Goal: Transaction & Acquisition: Obtain resource

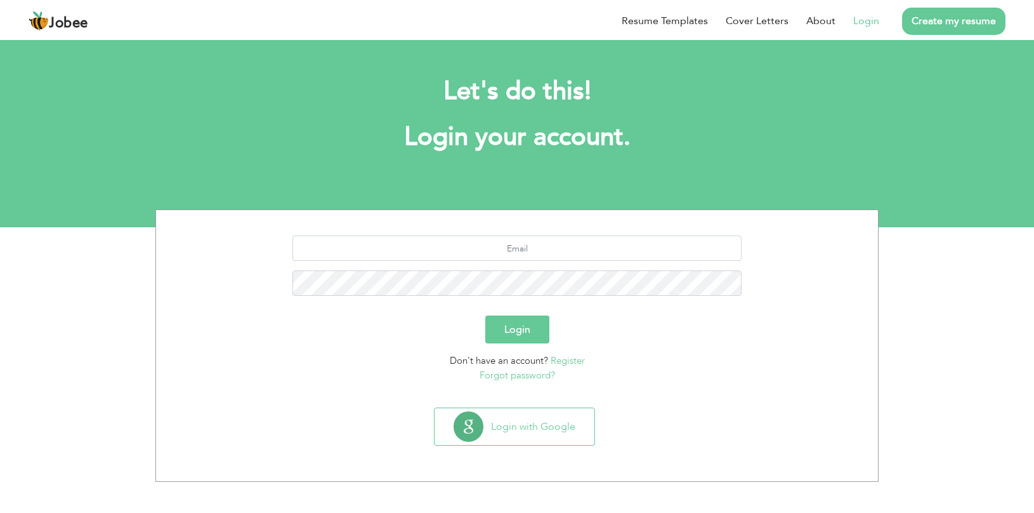
click at [870, 16] on link "Login" at bounding box center [866, 20] width 26 height 15
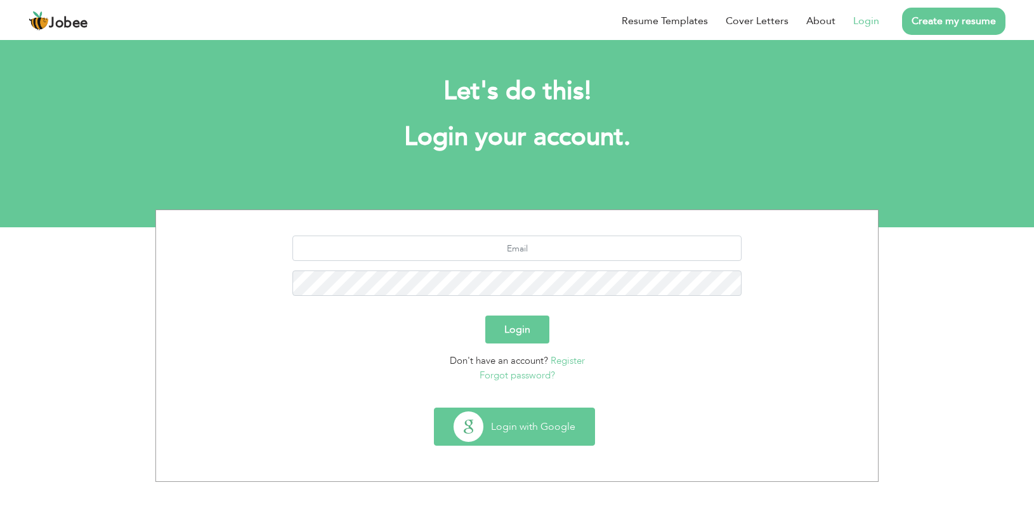
click at [499, 416] on button "Login with Google" at bounding box center [515, 426] width 160 height 37
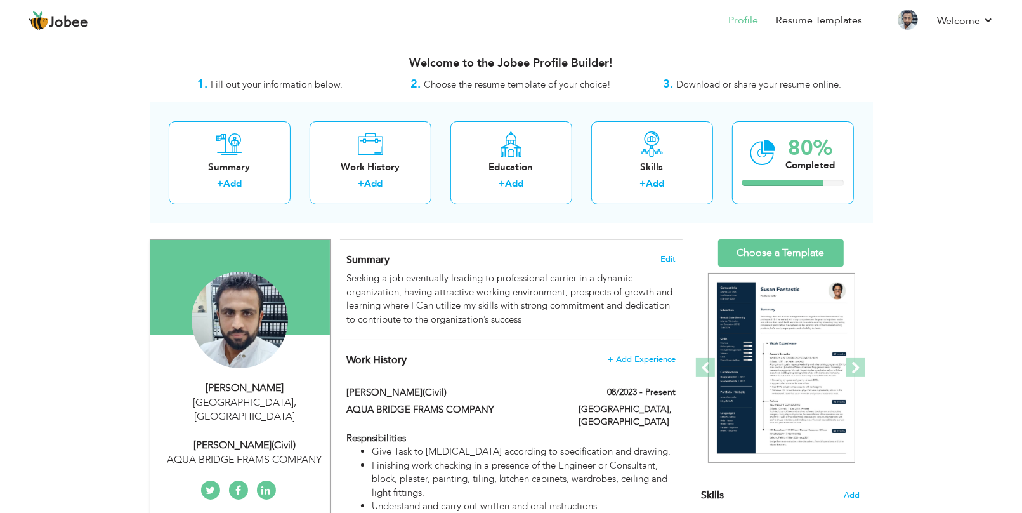
click at [641, 245] on div "Summary Edit Seeking a job eventually leading to professional carrier in a dyna…" at bounding box center [511, 290] width 343 height 100
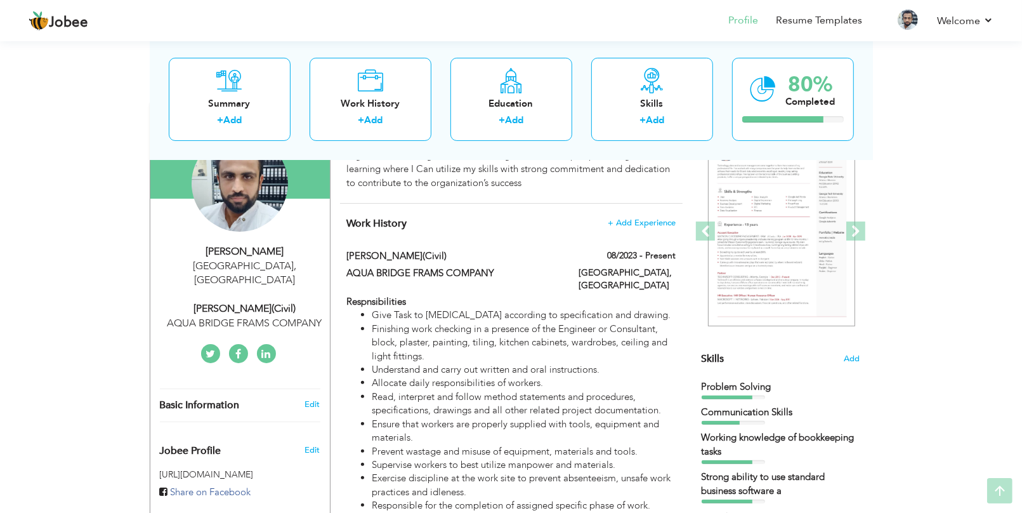
scroll to position [159, 0]
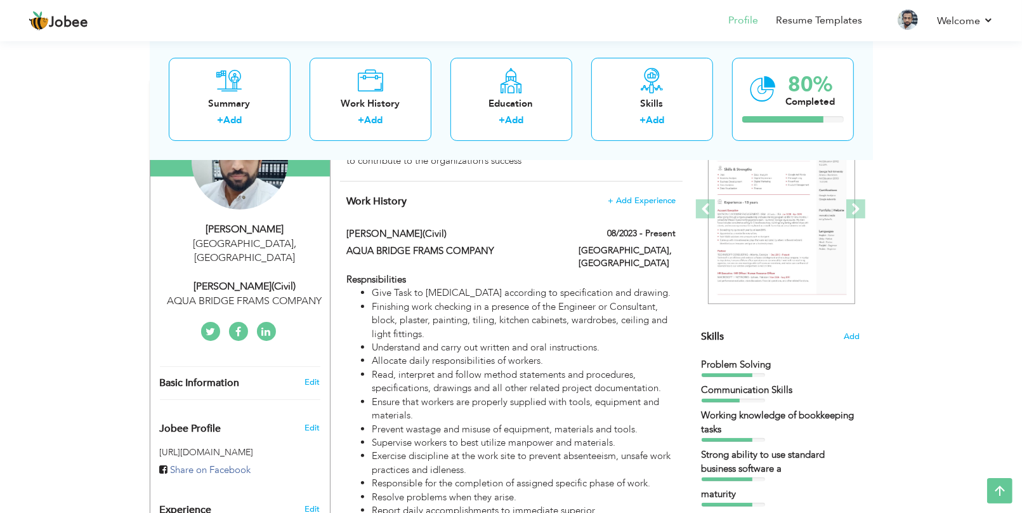
click at [181, 377] on span "Basic Information" at bounding box center [200, 382] width 80 height 11
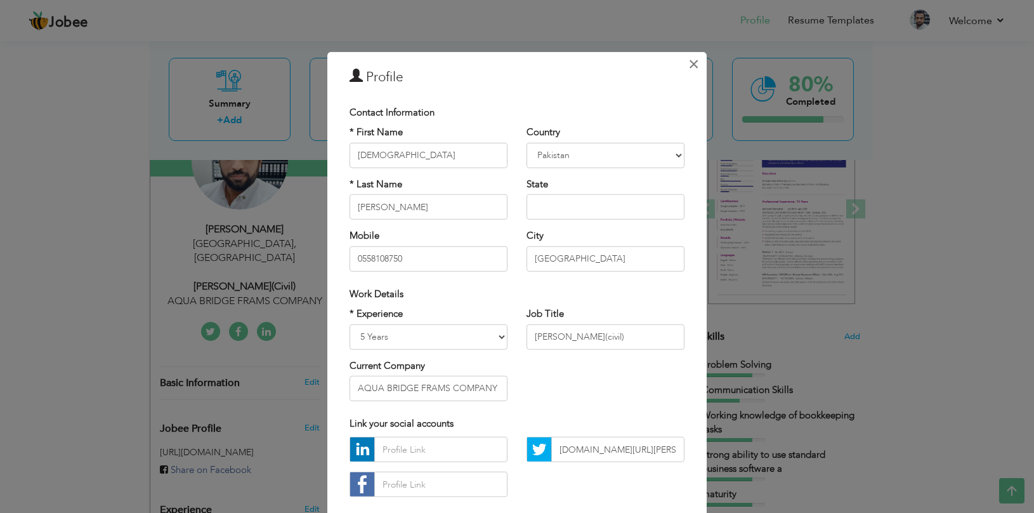
click at [693, 58] on button "×" at bounding box center [693, 64] width 20 height 20
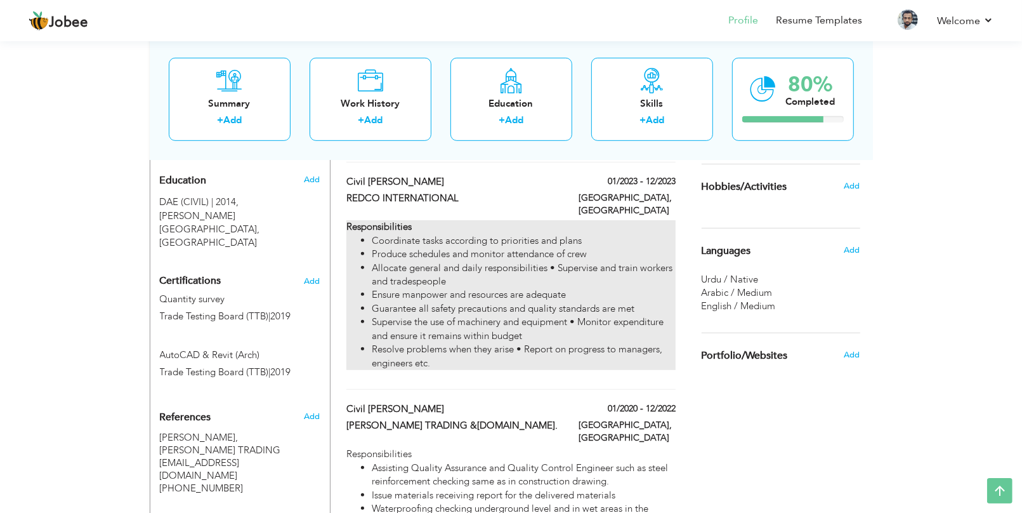
scroll to position [555, 0]
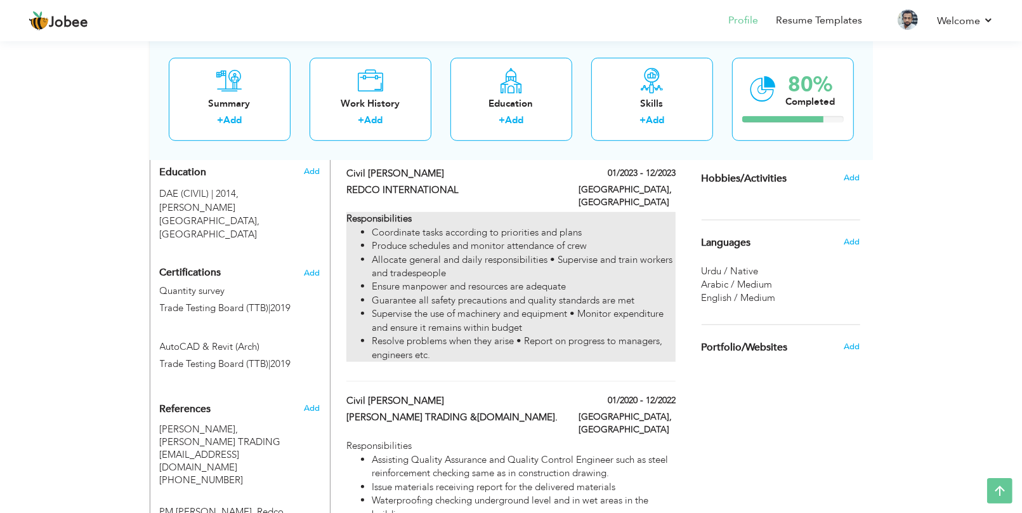
click at [480, 239] on li "Produce schedules and monitor attendance of crew" at bounding box center [523, 245] width 303 height 13
type input "civil [PERSON_NAME]"
type input "REDCO INTERNATIONAL"
type input "01/2023"
type input "12/2023"
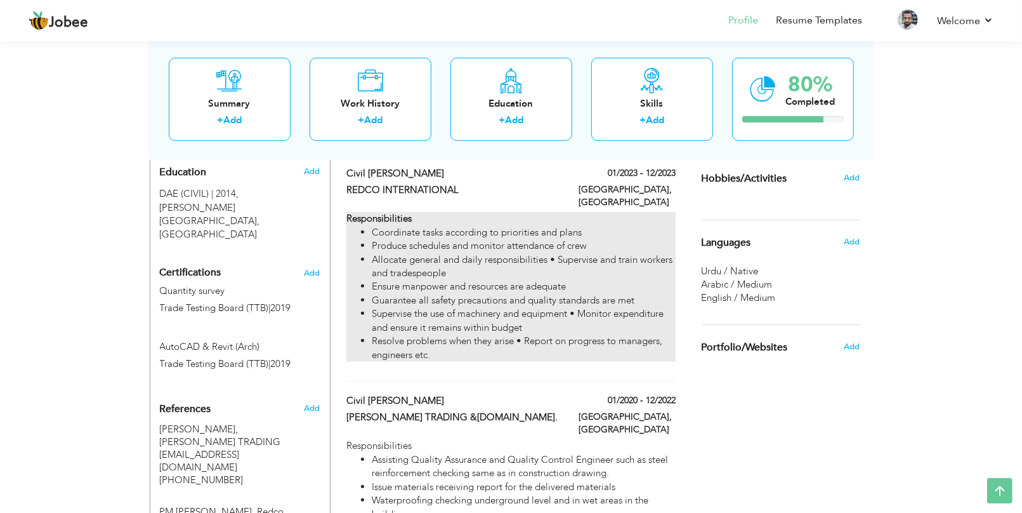
type input "[GEOGRAPHIC_DATA]"
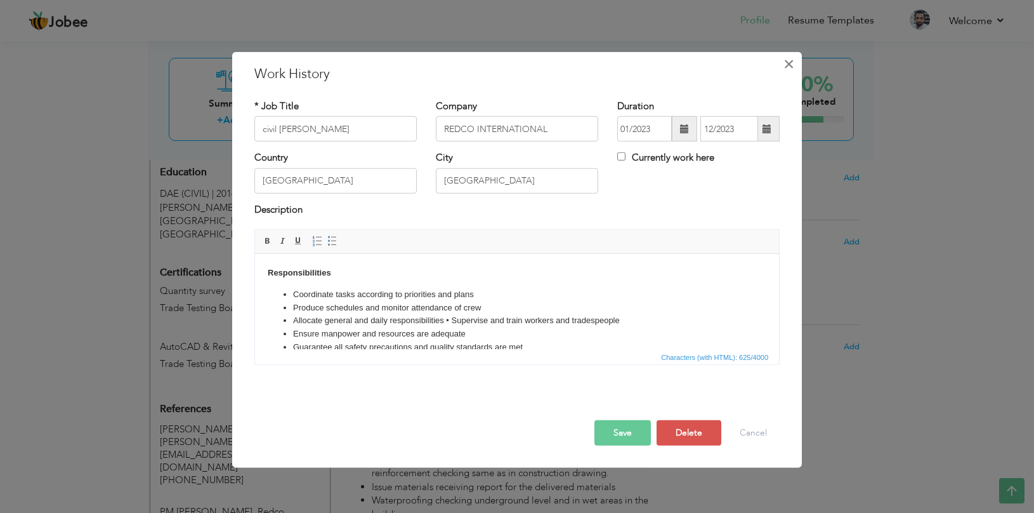
click at [781, 67] on button "×" at bounding box center [788, 64] width 20 height 20
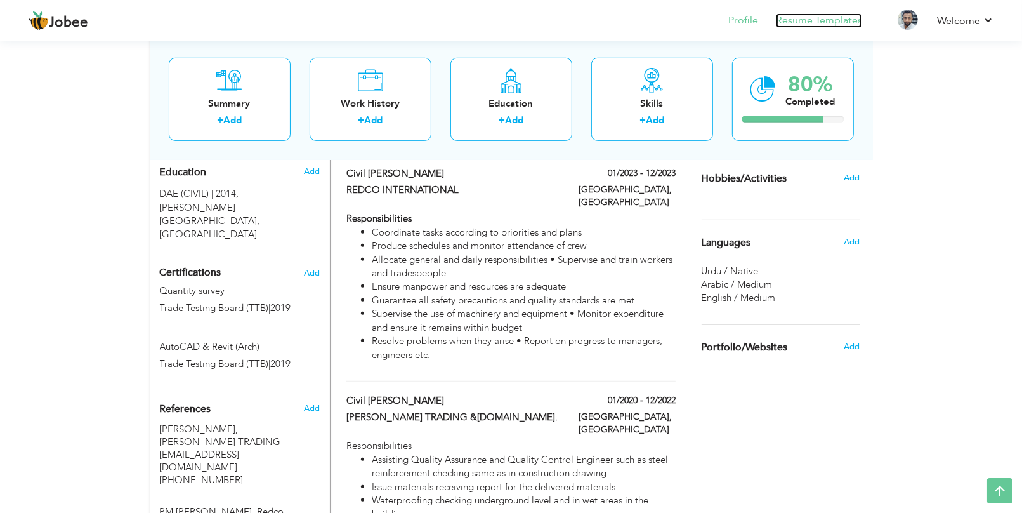
click at [799, 24] on link "Resume Templates" at bounding box center [819, 20] width 86 height 15
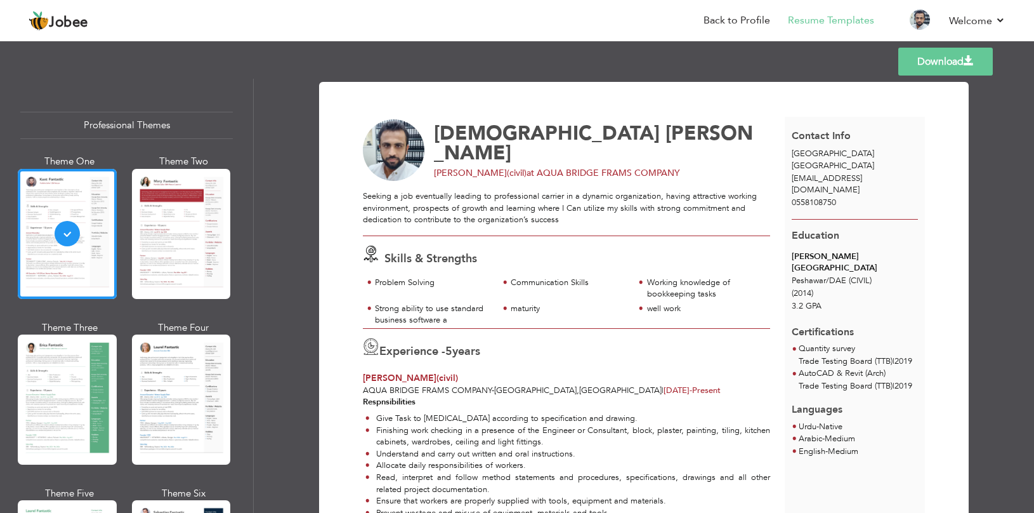
click at [162, 192] on div at bounding box center [181, 234] width 99 height 130
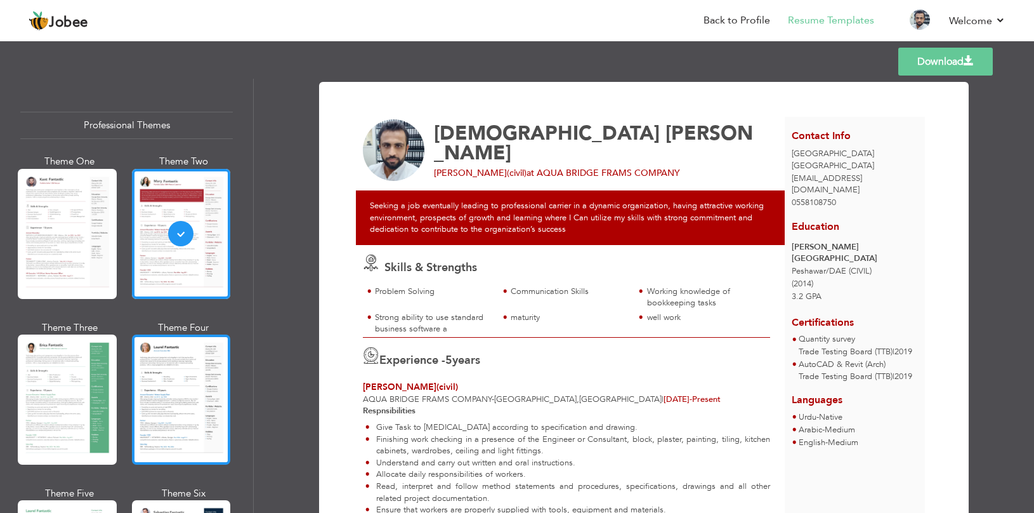
click at [173, 373] on div at bounding box center [181, 399] width 99 height 130
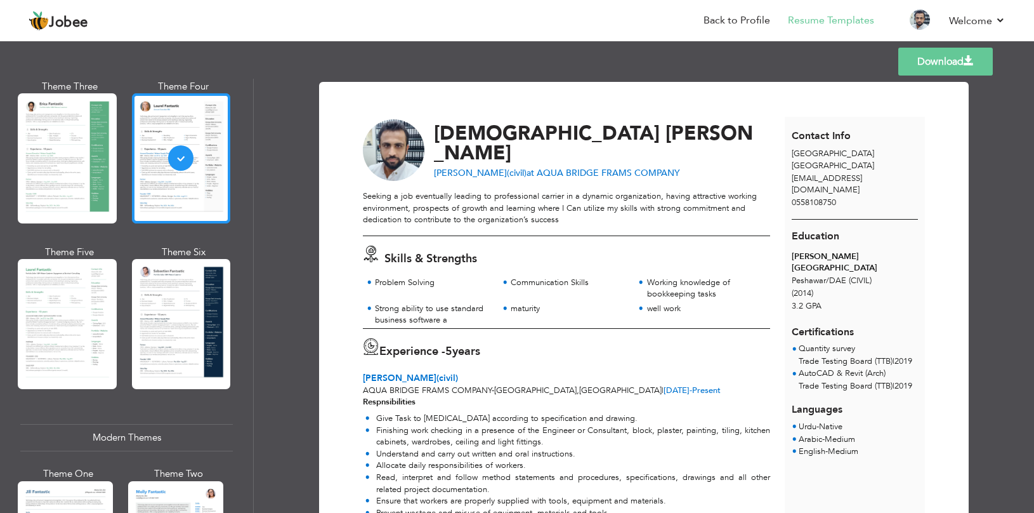
scroll to position [317, 0]
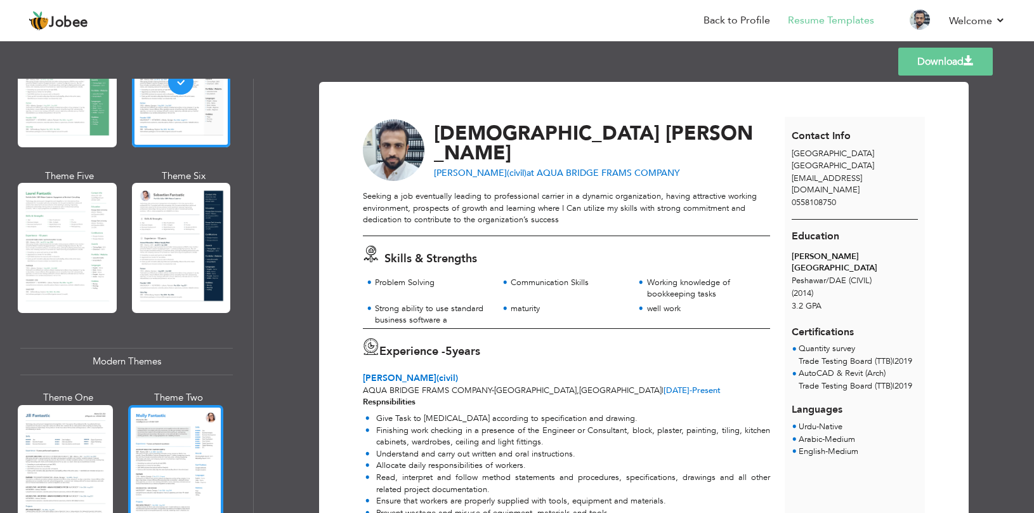
click at [153, 424] on div at bounding box center [175, 468] width 95 height 126
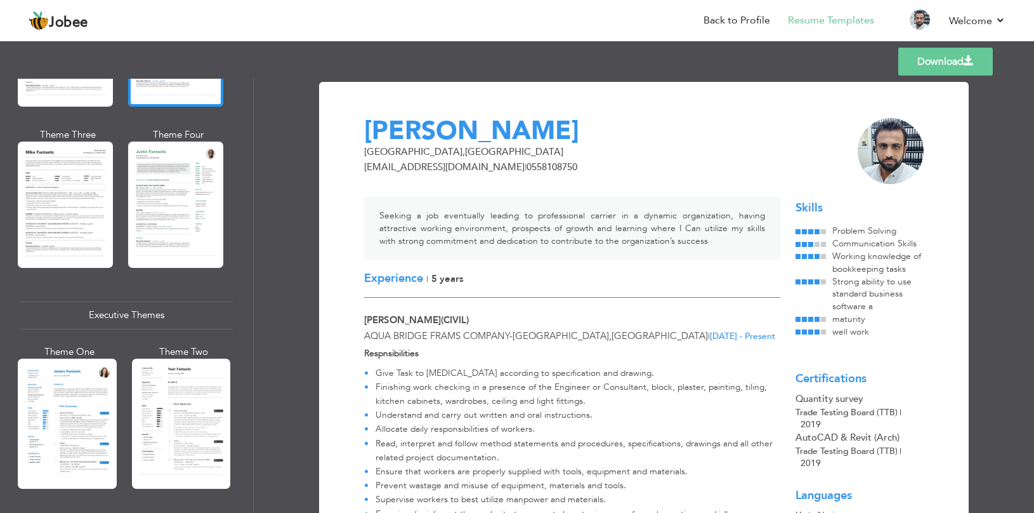
scroll to position [951, 0]
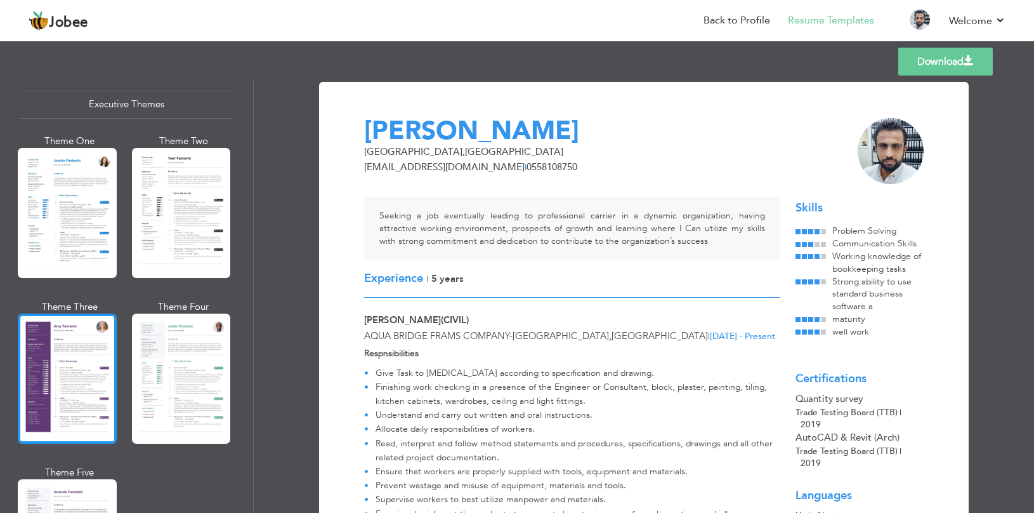
click at [105, 362] on div at bounding box center [67, 378] width 99 height 130
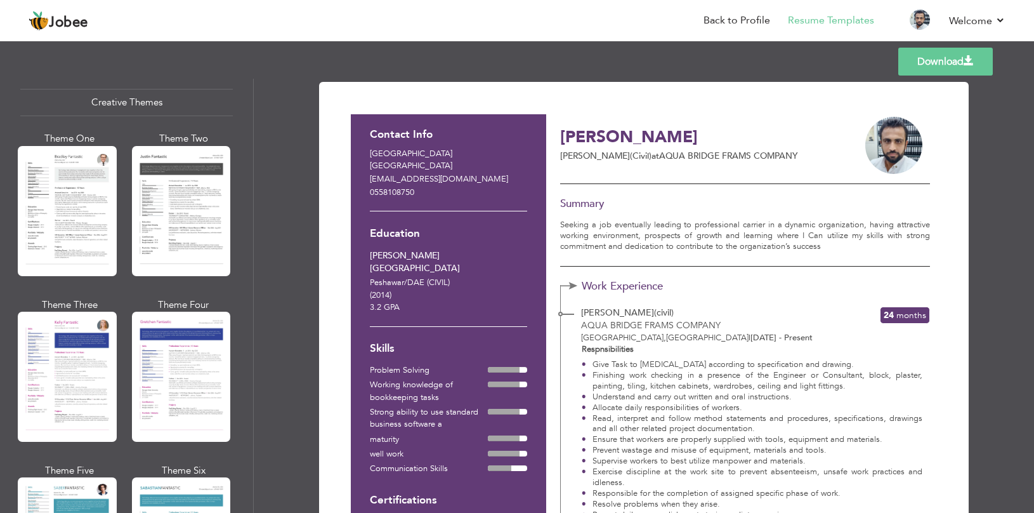
scroll to position [238, 0]
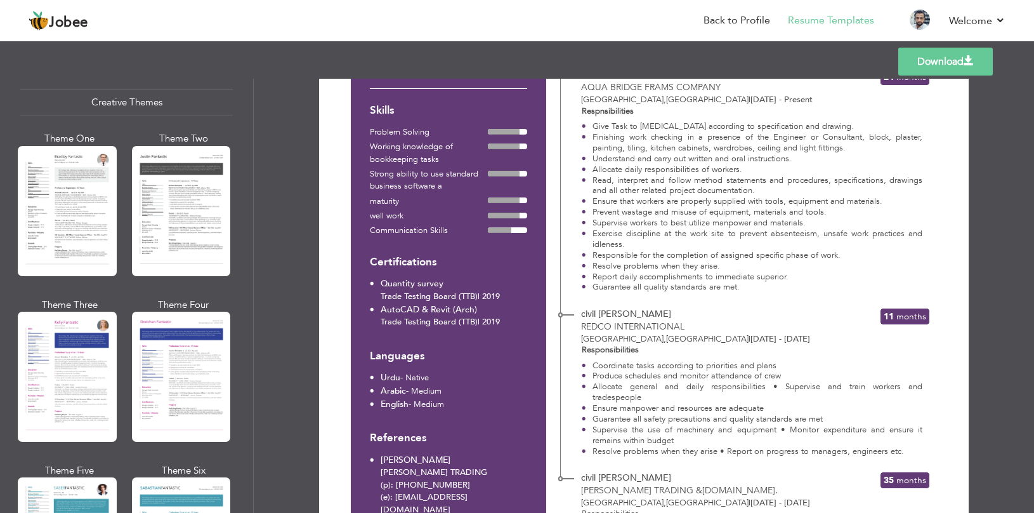
click at [117, 332] on div "Theme One Theme Two Theme Three Theme Four" at bounding box center [126, 463] width 212 height 663
click at [155, 334] on div at bounding box center [181, 376] width 99 height 130
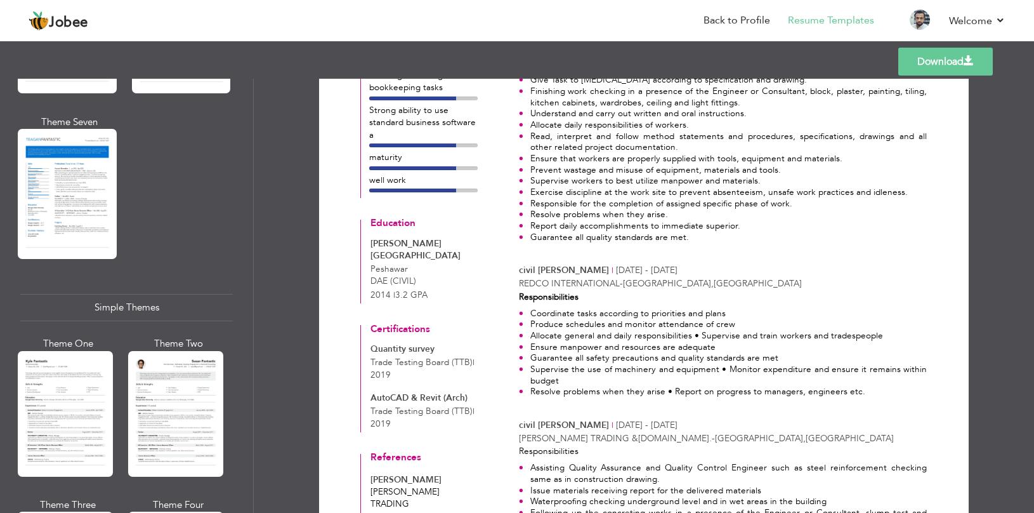
scroll to position [2157, 0]
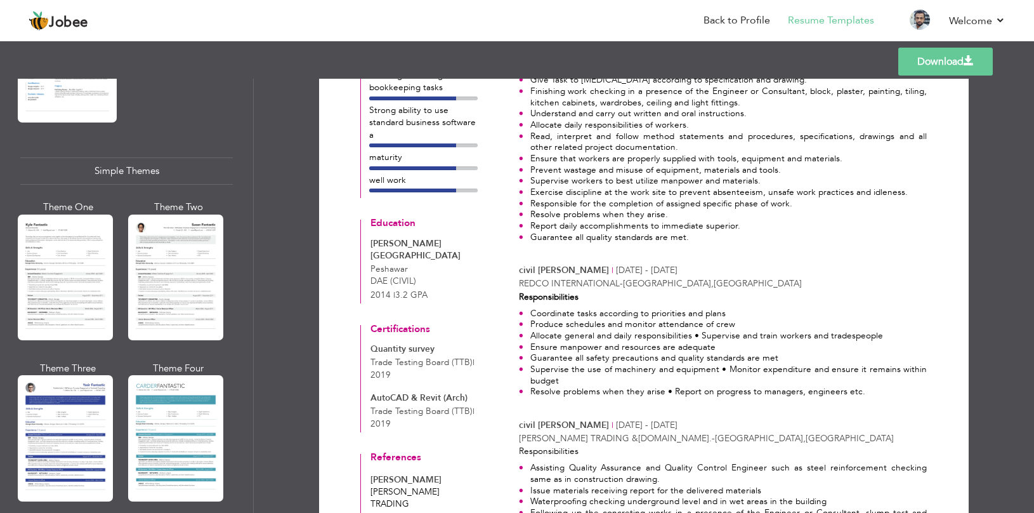
click at [45, 388] on div at bounding box center [65, 438] width 95 height 126
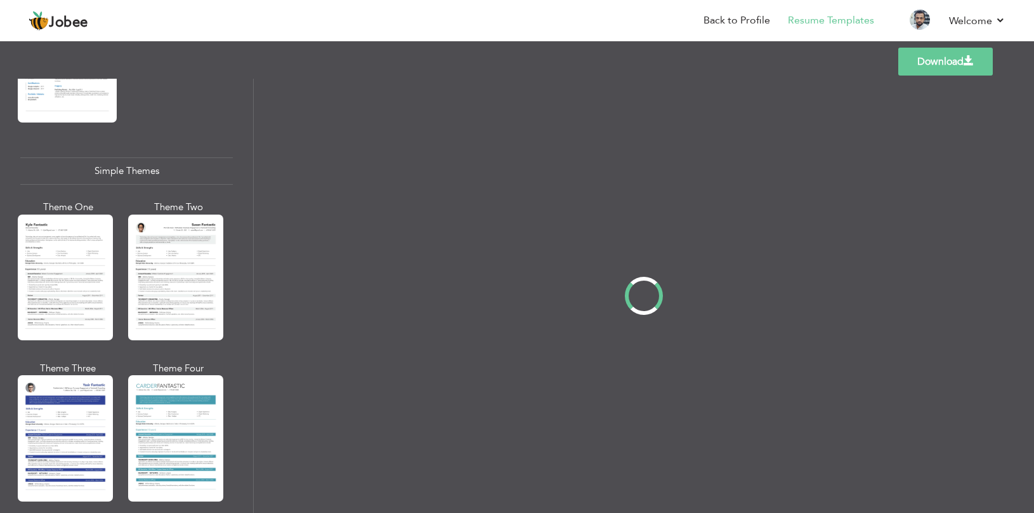
scroll to position [0, 0]
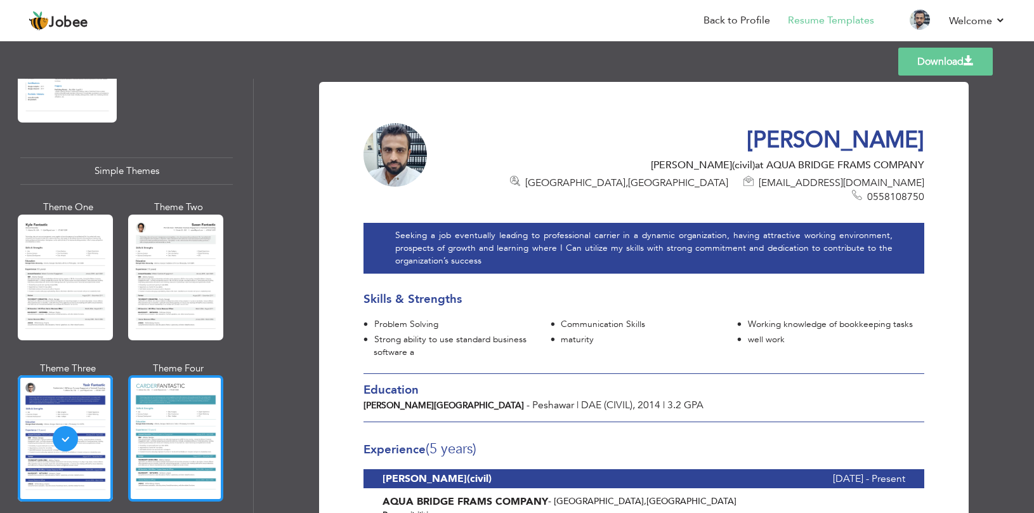
click at [208, 431] on div at bounding box center [175, 438] width 95 height 126
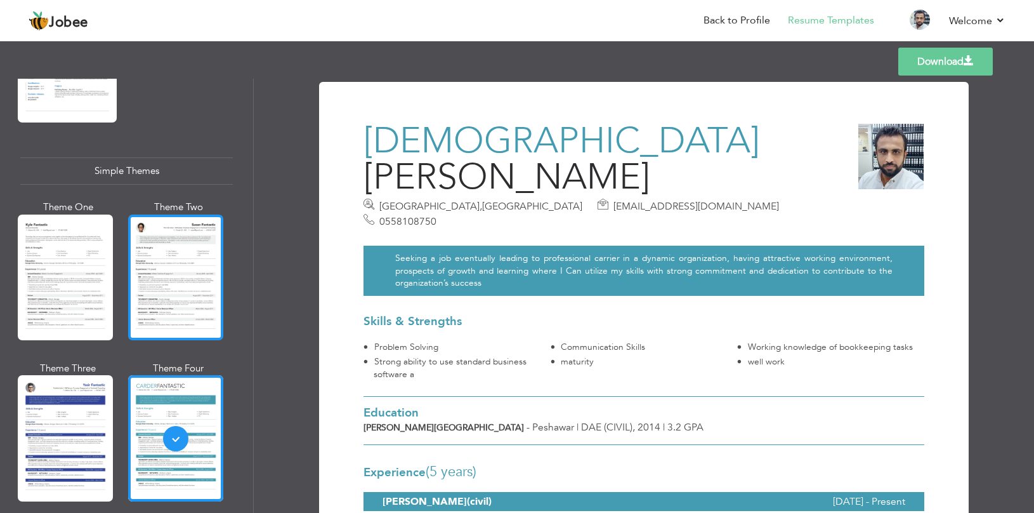
click at [214, 268] on div at bounding box center [175, 277] width 95 height 126
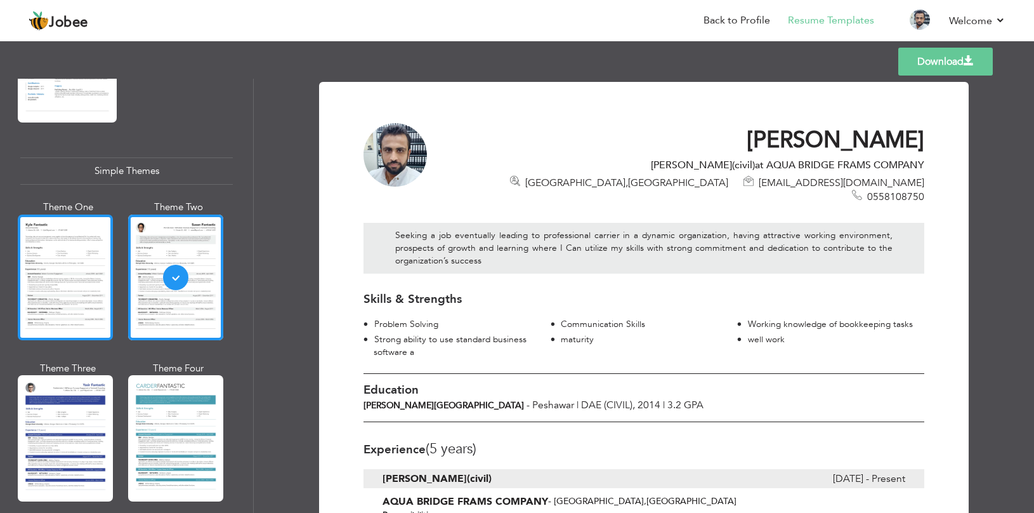
click at [49, 244] on div at bounding box center [65, 277] width 95 height 126
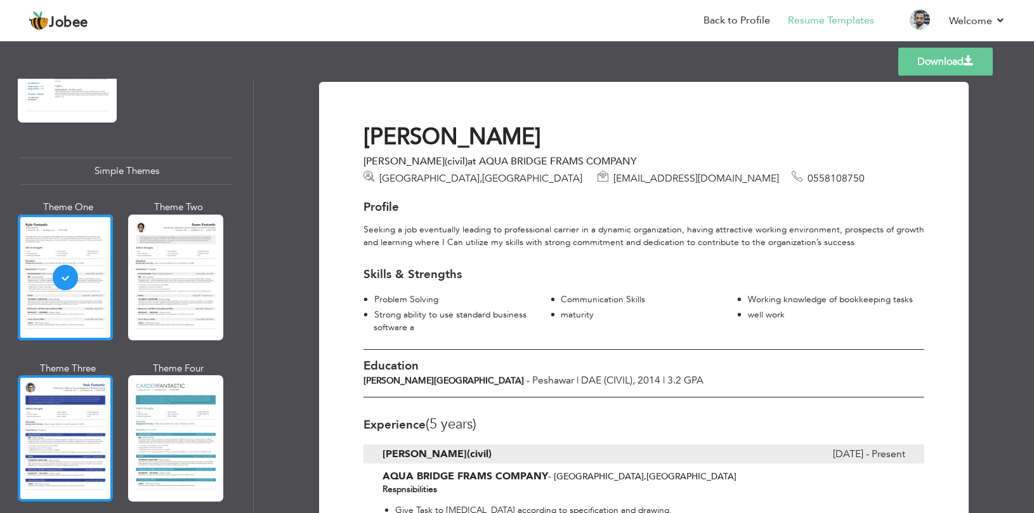
click at [71, 382] on div at bounding box center [65, 438] width 95 height 126
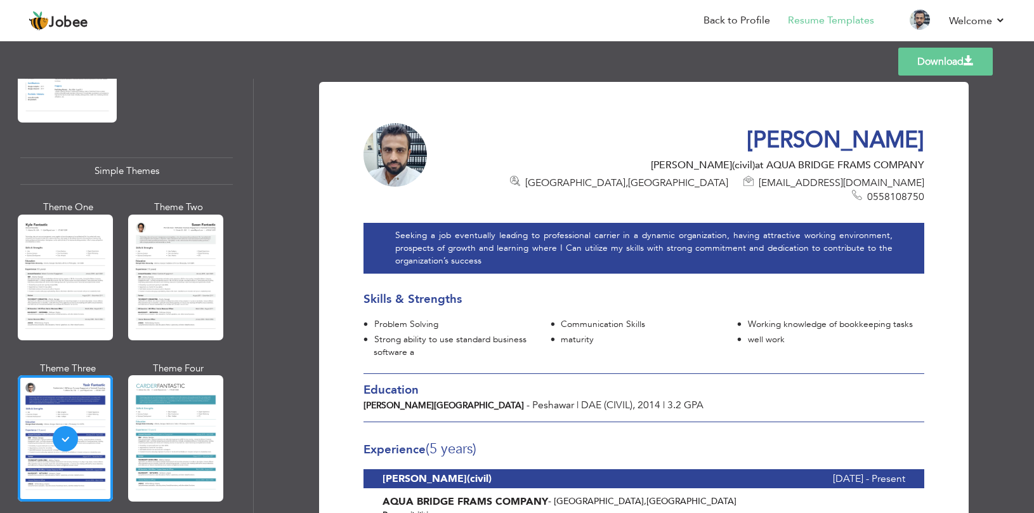
click at [923, 67] on link "Download" at bounding box center [945, 62] width 95 height 28
